Goal: Information Seeking & Learning: Learn about a topic

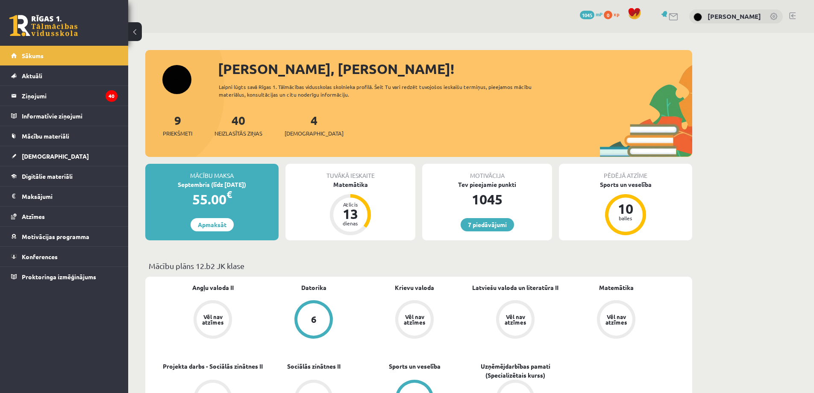
scroll to position [34, 0]
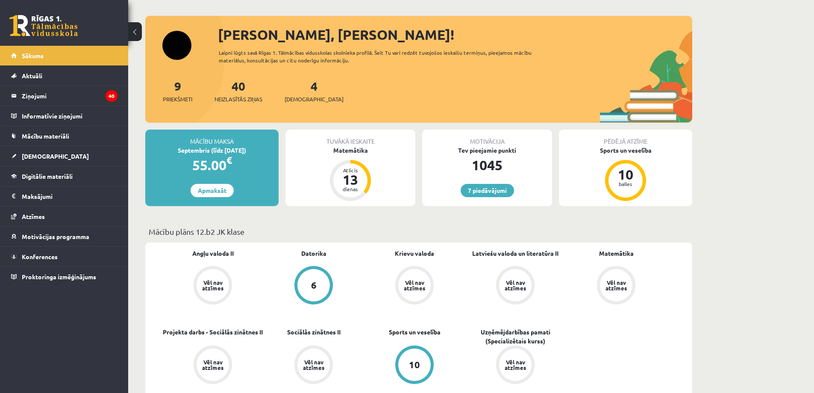
click at [345, 154] on div "Tuvākā ieskaite Matemātika Atlicis 13 dienas" at bounding box center [351, 168] width 130 height 77
click at [345, 152] on div "Matemātika" at bounding box center [351, 150] width 130 height 9
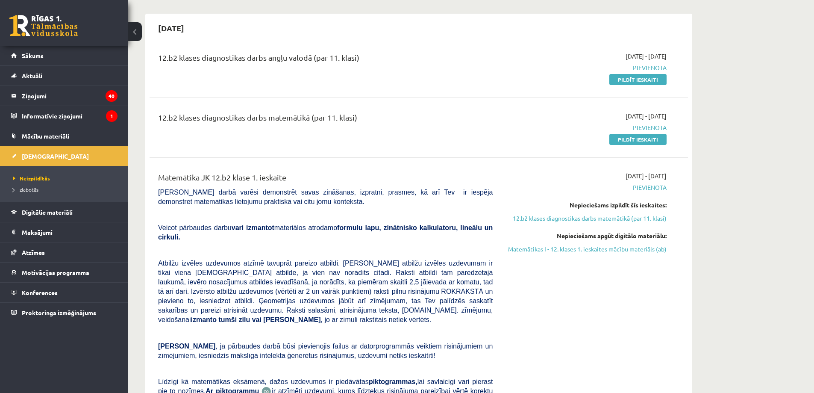
scroll to position [68, 0]
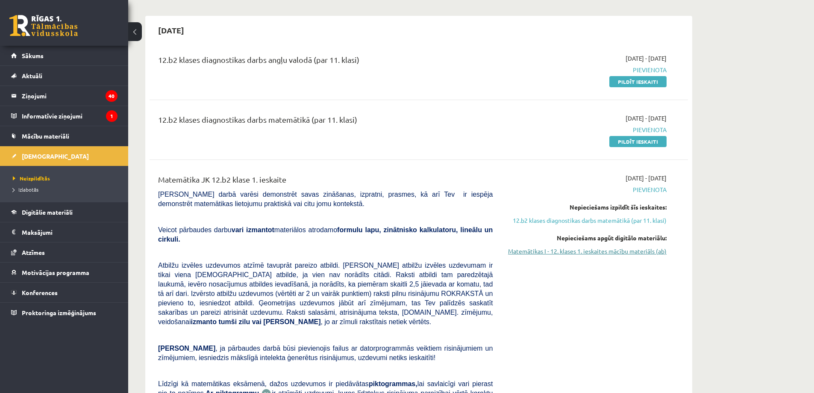
click at [567, 253] on link "Matemātikas I - 12. klases 1. ieskaites mācību materiāls (ab)" at bounding box center [586, 251] width 161 height 9
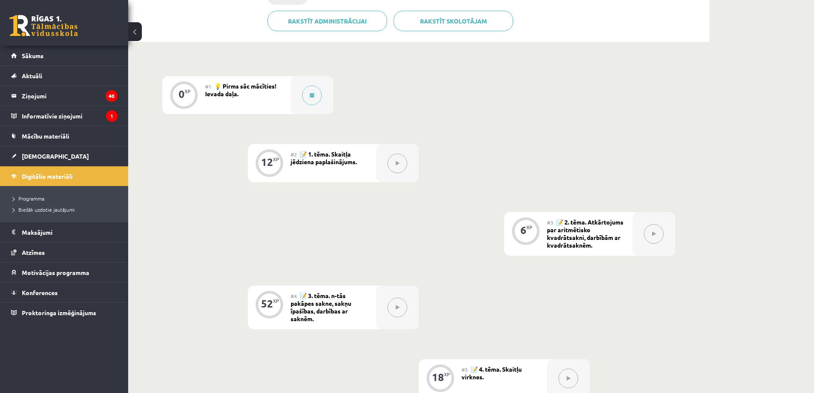
scroll to position [204, 0]
click at [445, 22] on link "Rakstīt skolotājam" at bounding box center [454, 22] width 120 height 21
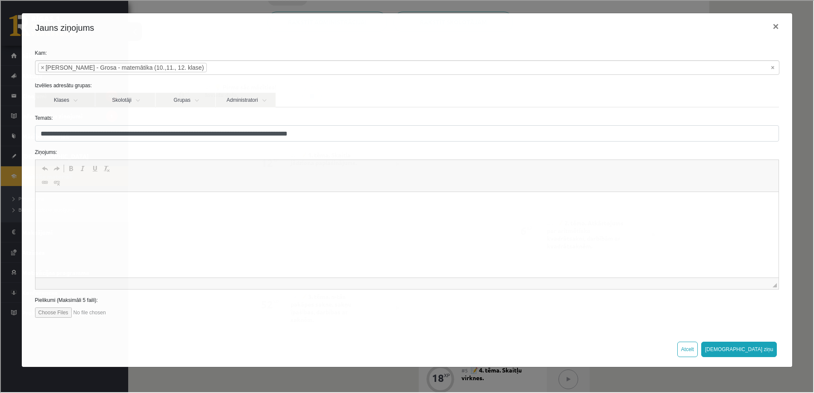
scroll to position [0, 0]
click at [776, 24] on button "×" at bounding box center [775, 26] width 20 height 24
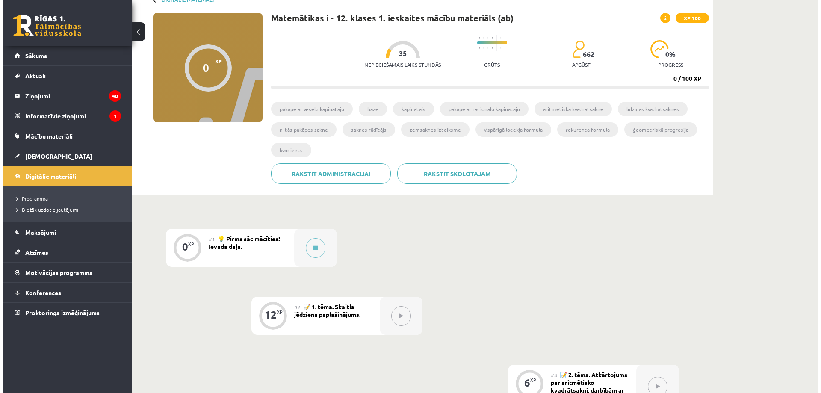
scroll to position [68, 0]
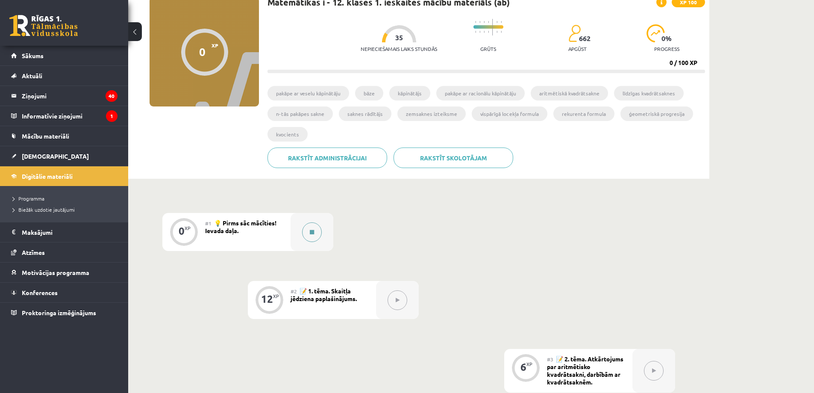
click at [311, 226] on button at bounding box center [312, 232] width 20 height 20
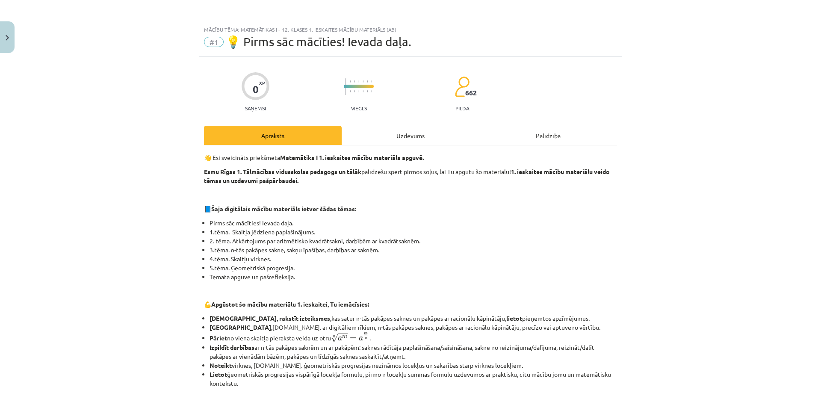
click at [435, 200] on div "👋 Esi sveicināts priekšmeta Matemātika I 1. ieskaites mācību materiāla apguvē. …" at bounding box center [410, 370] width 413 height 435
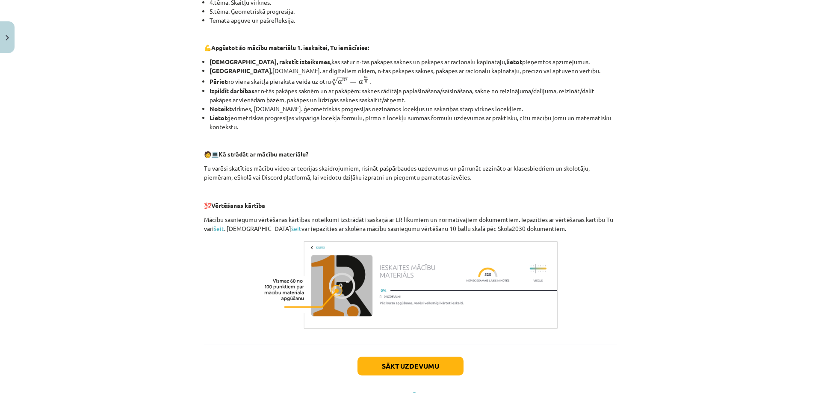
scroll to position [295, 0]
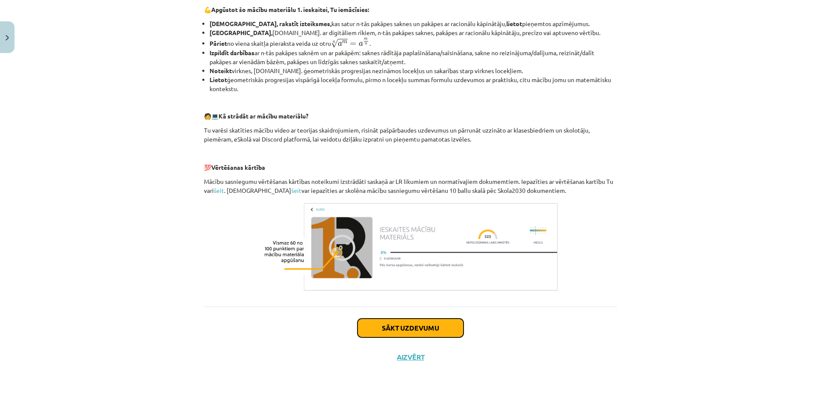
click at [392, 326] on button "Sākt uzdevumu" at bounding box center [410, 327] width 106 height 19
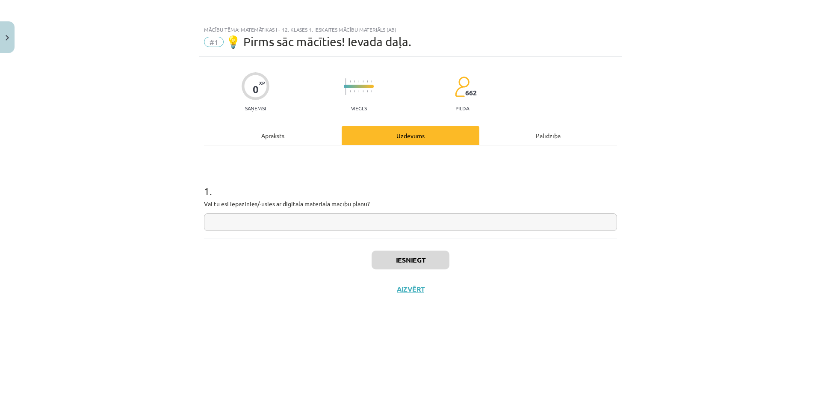
click at [296, 226] on input "text" at bounding box center [410, 222] width 413 height 18
type input "**"
click at [389, 269] on button "Iesniegt" at bounding box center [410, 259] width 78 height 19
click at [395, 298] on button "Nākamā nodarbība" at bounding box center [410, 295] width 84 height 20
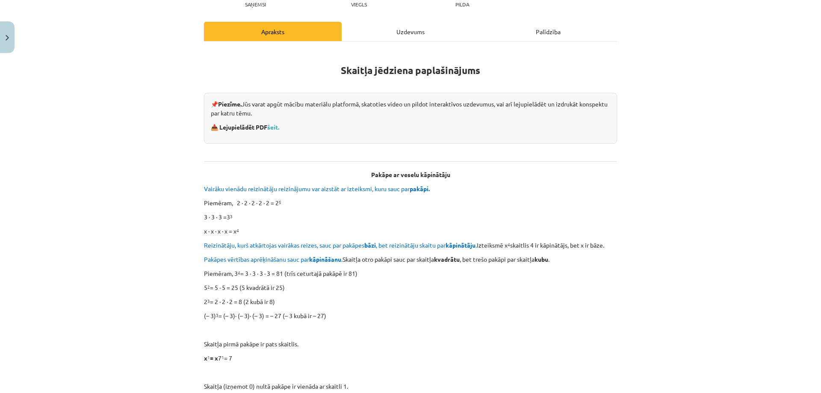
scroll to position [120, 0]
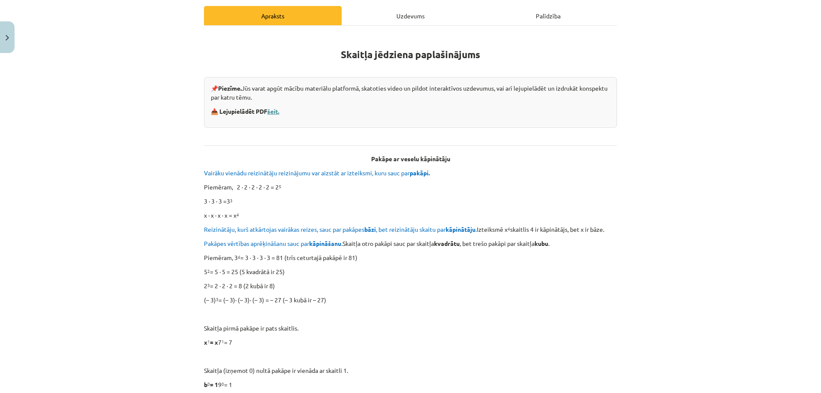
click at [274, 112] on link "šeit." at bounding box center [273, 111] width 12 height 8
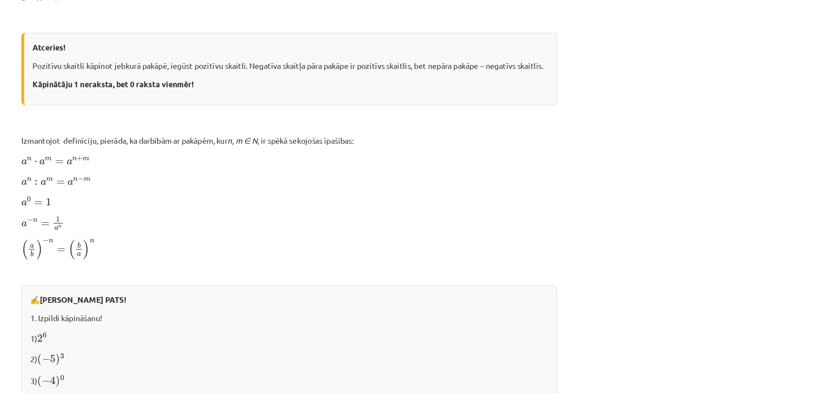
scroll to position [479, 0]
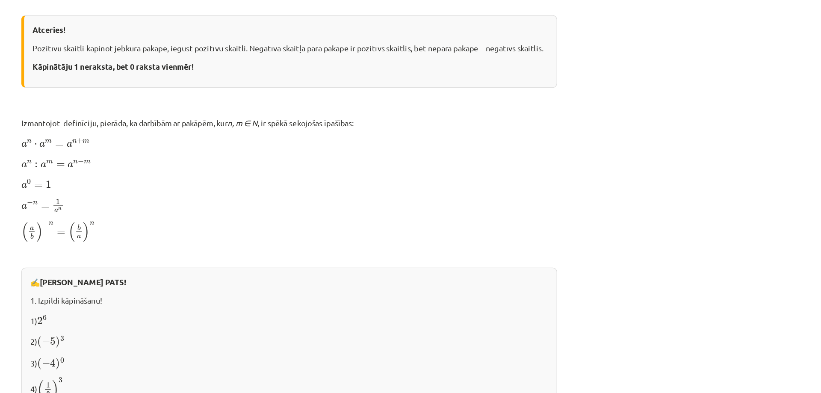
click at [490, 106] on div "Atceries! Pozitīvu skaitli kāpinot jebkurā pakāpē, iegūst pozitīvu skaitli. Neg…" at bounding box center [410, 81] width 413 height 56
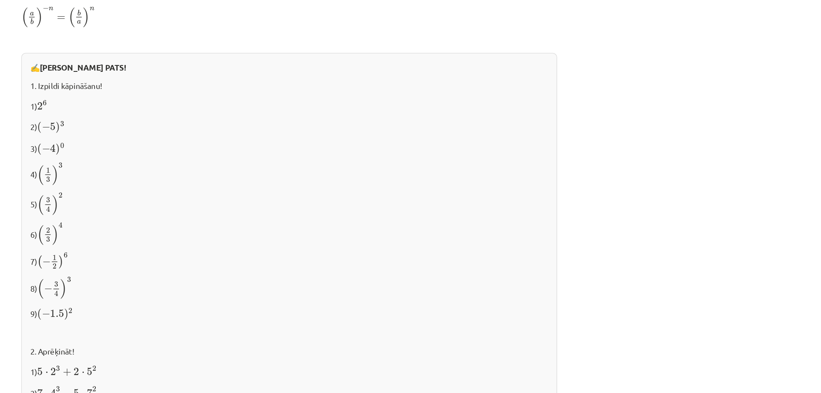
scroll to position [598, 0]
click at [469, 261] on p "6) ( 2 3 ) 4 ( 2 3 ) 4" at bounding box center [410, 268] width 399 height 18
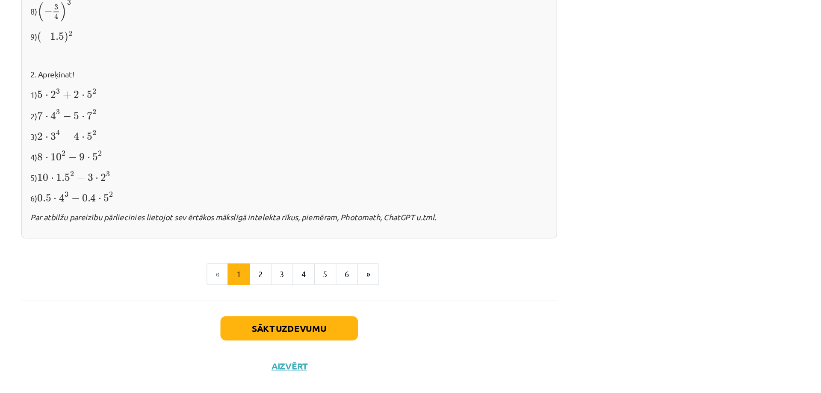
scroll to position [811, 0]
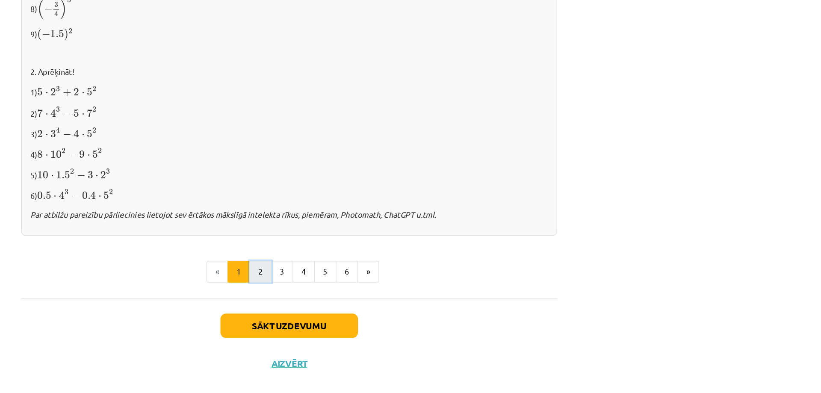
click at [392, 298] on button "2" at bounding box center [388, 299] width 17 height 17
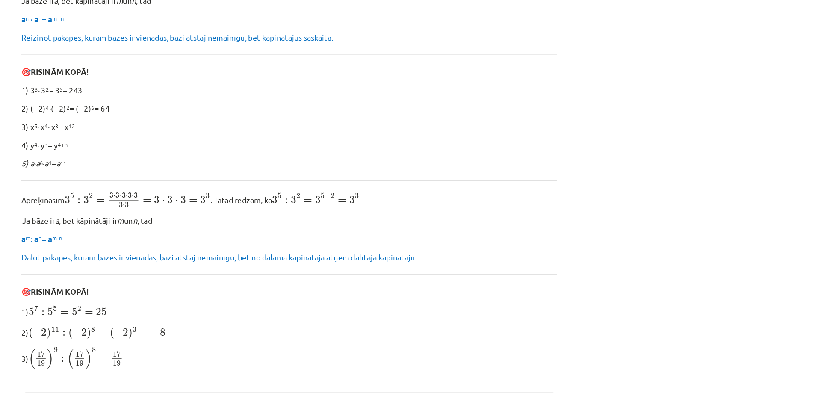
scroll to position [153, 0]
